Goal: Task Accomplishment & Management: Manage account settings

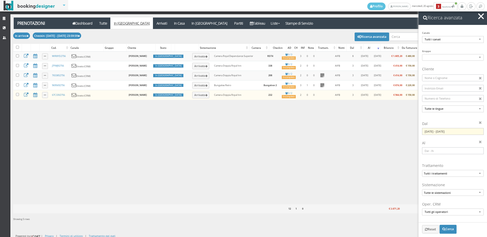
select select
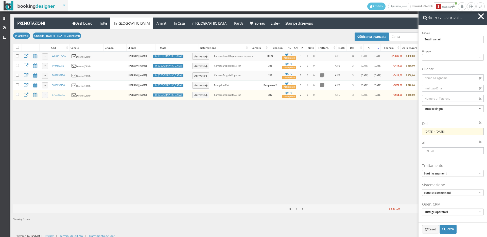
select select
click at [481, 18] on button "button" at bounding box center [480, 16] width 7 height 7
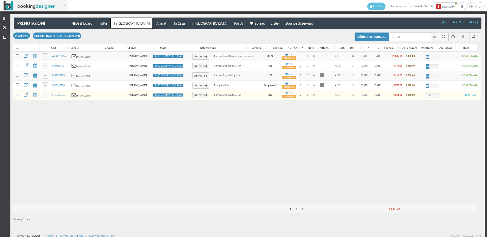
click at [120, 23] on link "In [GEOGRAPHIC_DATA]" at bounding box center [131, 22] width 43 height 11
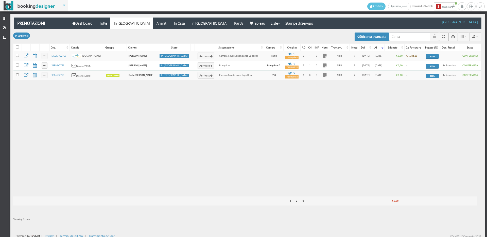
select select
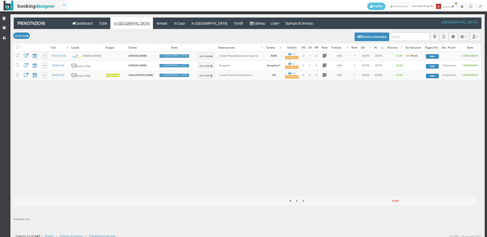
select select
click at [359, 36] on button "Ricerca avanzata" at bounding box center [372, 36] width 34 height 9
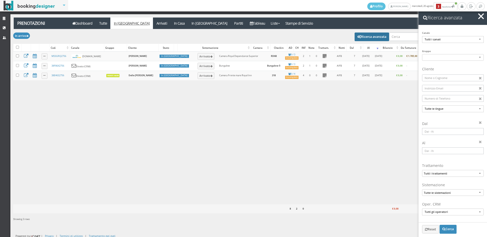
click at [455, 133] on input at bounding box center [453, 131] width 62 height 7
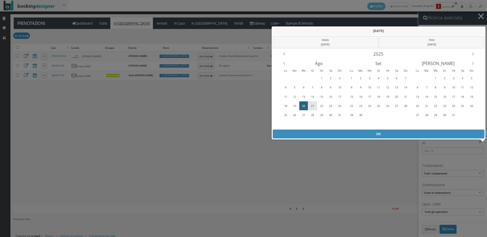
click at [312, 104] on div "21" at bounding box center [313, 106] width 8 height 8
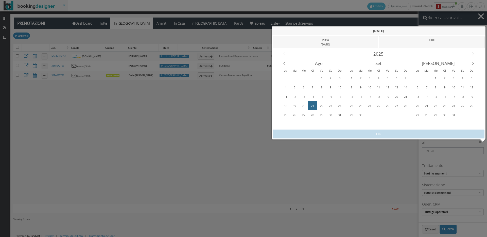
click at [312, 104] on div "21" at bounding box center [313, 106] width 8 height 8
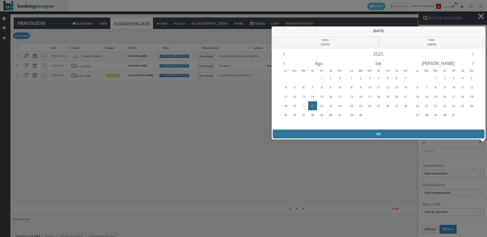
click at [324, 135] on div "OK" at bounding box center [379, 133] width 212 height 9
type input "21/08/2025 - 21/08/2025"
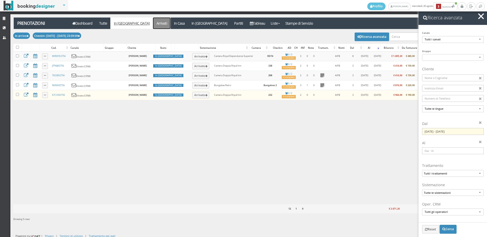
click at [153, 26] on link "Arrivati" at bounding box center [161, 22] width 17 height 11
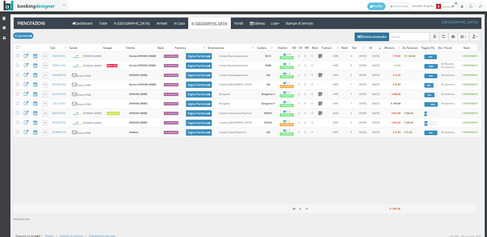
click at [379, 37] on button "Ricerca avanzata" at bounding box center [372, 36] width 34 height 9
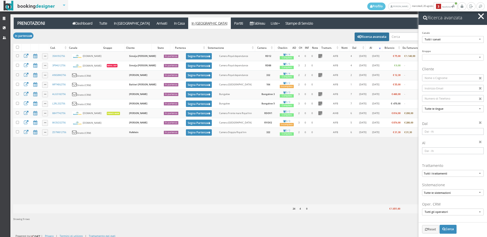
click at [436, 133] on input at bounding box center [453, 131] width 62 height 7
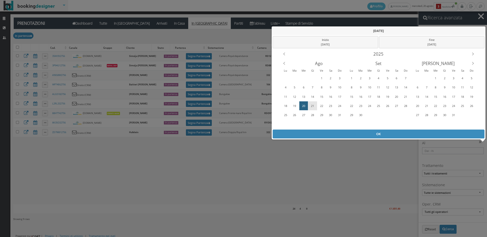
click at [315, 105] on div "21" at bounding box center [313, 106] width 8 height 8
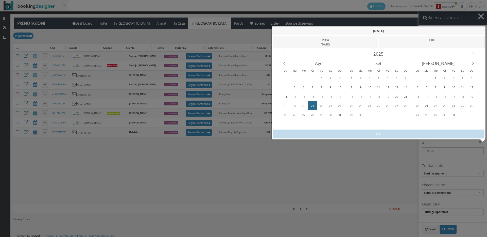
click at [315, 105] on div "21" at bounding box center [313, 106] width 8 height 8
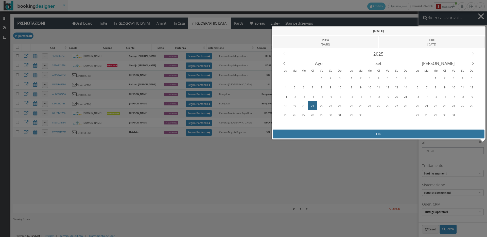
click at [326, 133] on div "OK" at bounding box center [379, 133] width 212 height 9
type input "21/08/2025 - 21/08/2025"
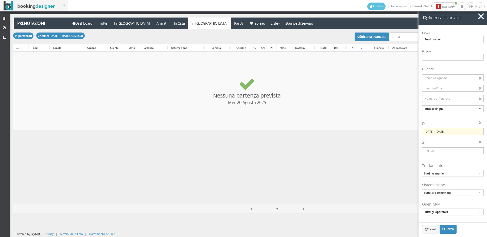
click at [481, 16] on span "button" at bounding box center [481, 16] width 6 height 6
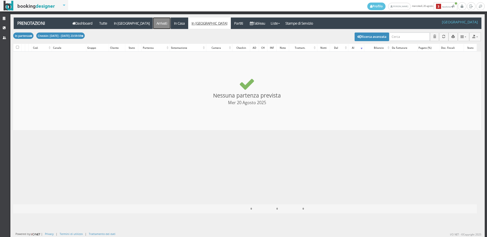
click at [153, 25] on link "Arrivati" at bounding box center [161, 22] width 17 height 11
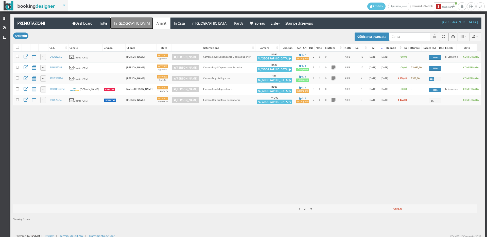
click at [121, 23] on link "In [GEOGRAPHIC_DATA]" at bounding box center [131, 22] width 43 height 11
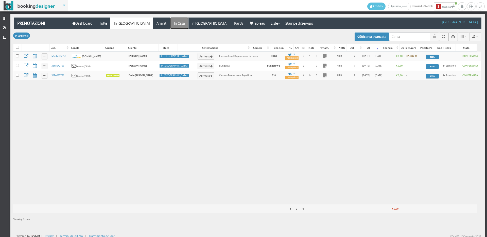
click at [170, 24] on link "In Casa" at bounding box center [179, 22] width 18 height 11
